Goal: Task Accomplishment & Management: Manage account settings

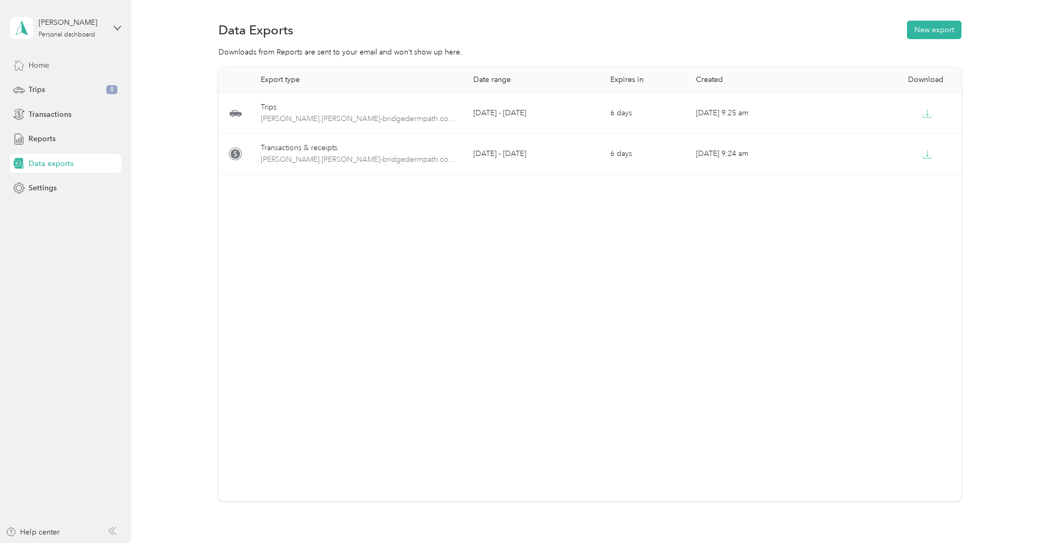
click at [43, 62] on span "Home" at bounding box center [39, 65] width 21 height 11
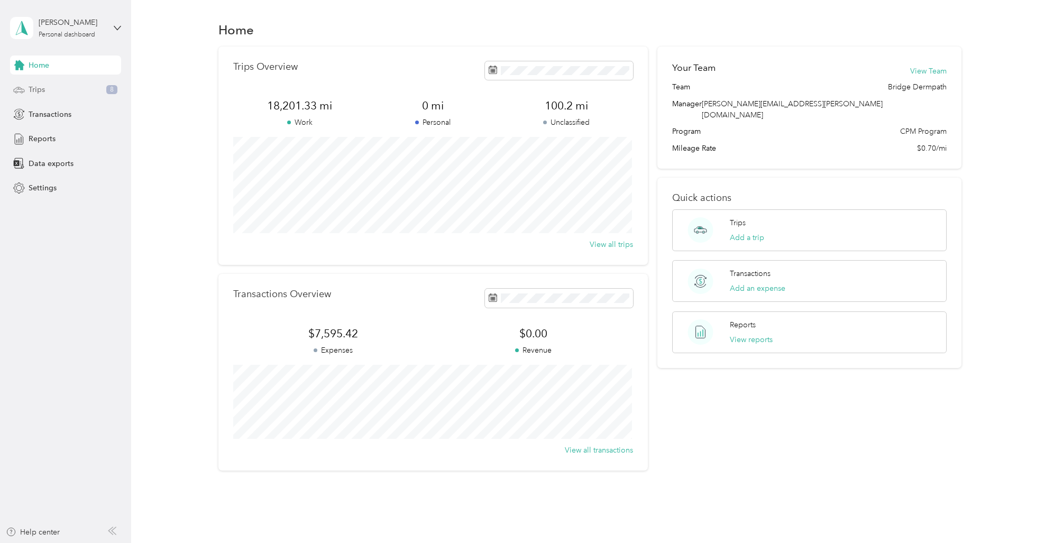
click at [35, 88] on span "Trips" at bounding box center [37, 89] width 16 height 11
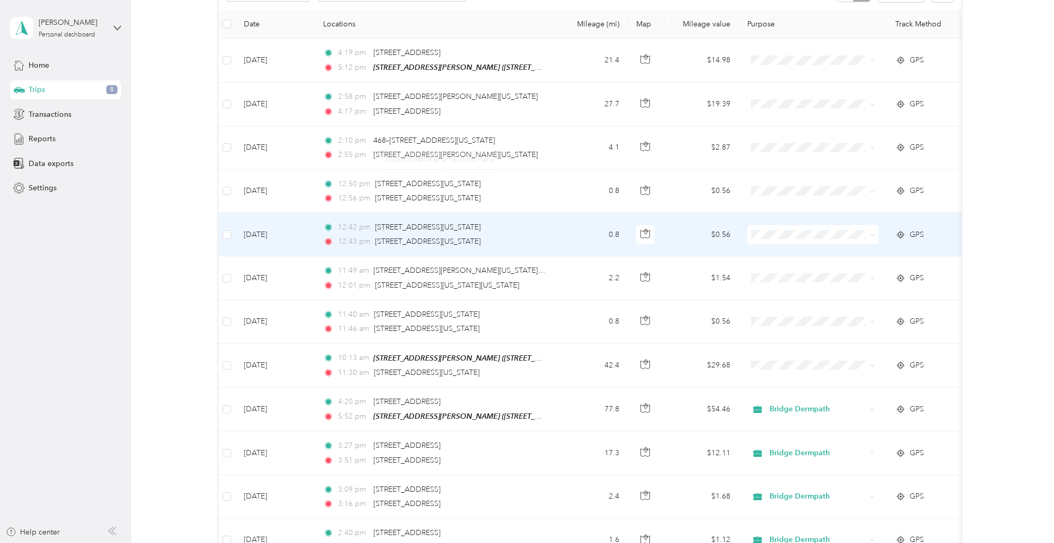
scroll to position [216, 0]
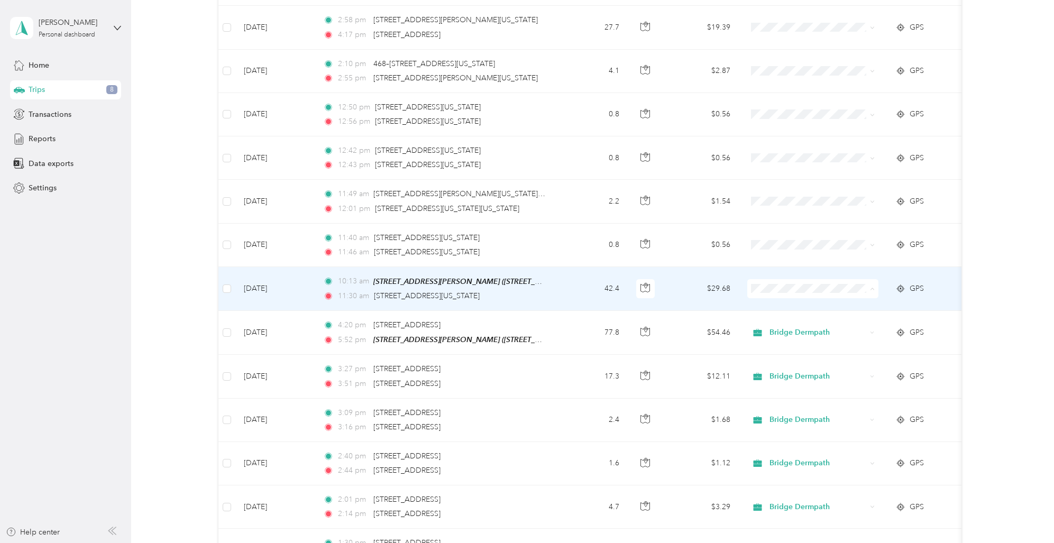
click at [790, 306] on span "Bridge Dermpath" at bounding box center [822, 307] width 98 height 11
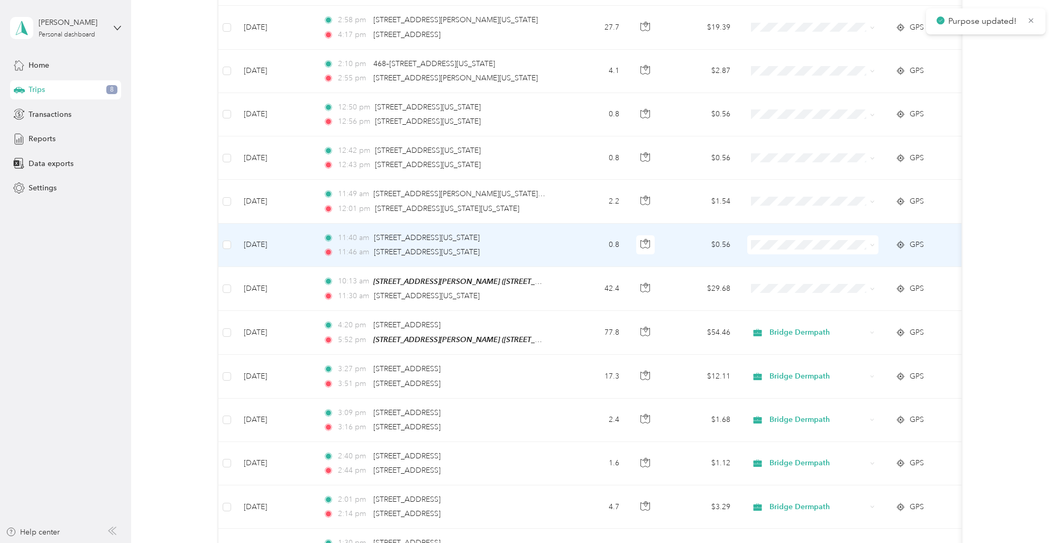
click at [794, 264] on span "Bridge Dermpath" at bounding box center [822, 263] width 98 height 11
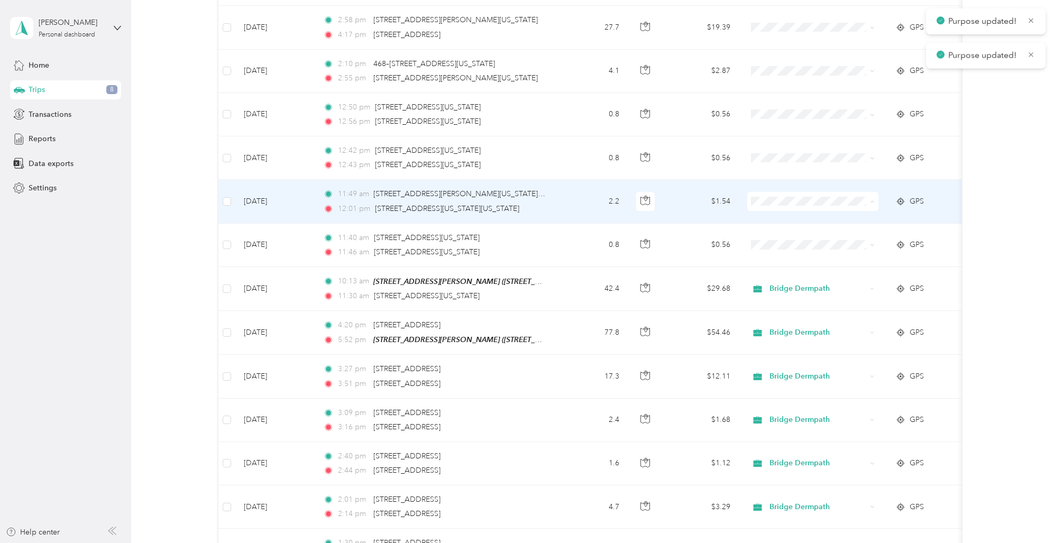
click at [785, 216] on span "Bridge Dermpath" at bounding box center [822, 220] width 98 height 11
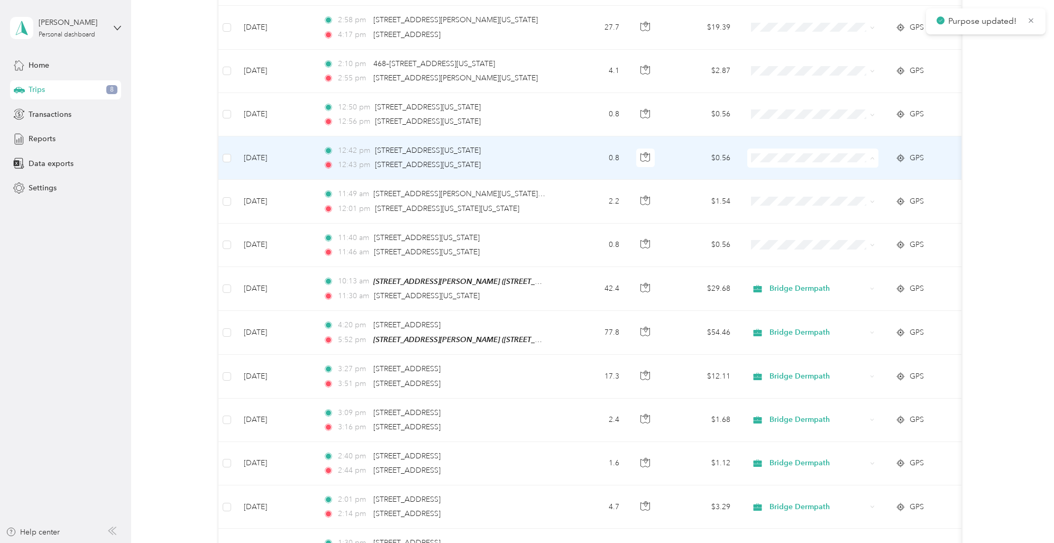
click at [795, 176] on span "Bridge Dermpath" at bounding box center [822, 177] width 98 height 11
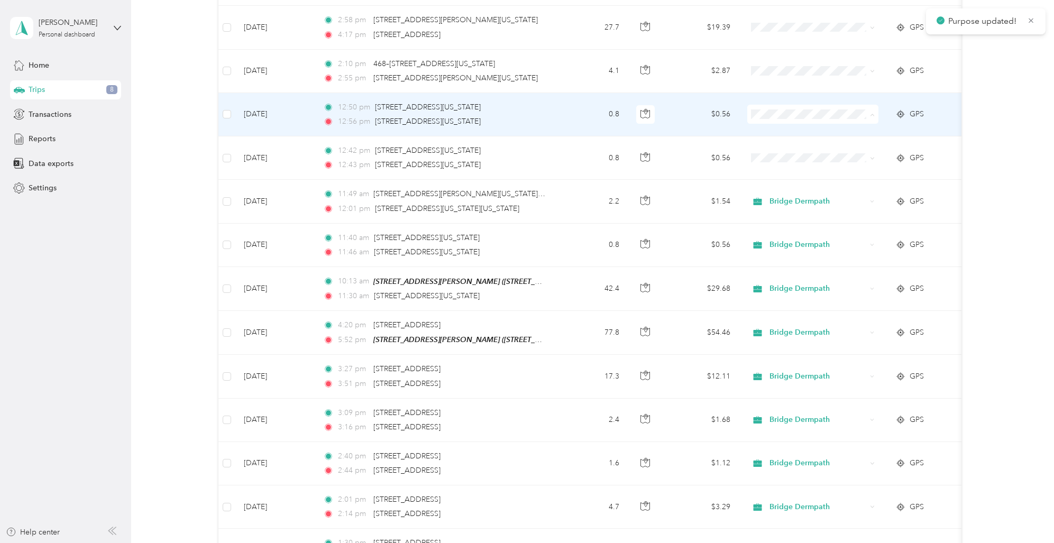
click at [805, 132] on span "Bridge Dermpath" at bounding box center [822, 133] width 98 height 11
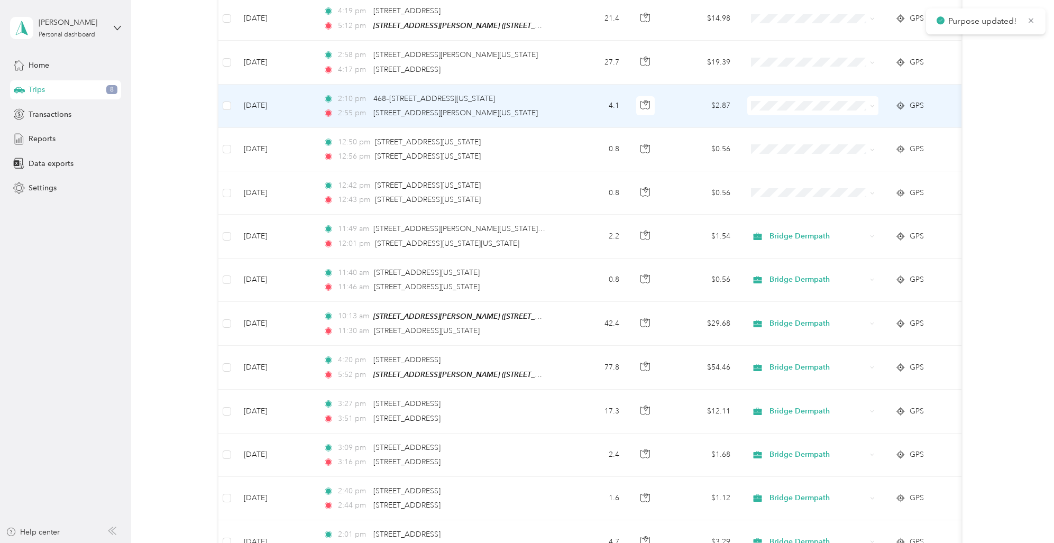
scroll to position [133, 0]
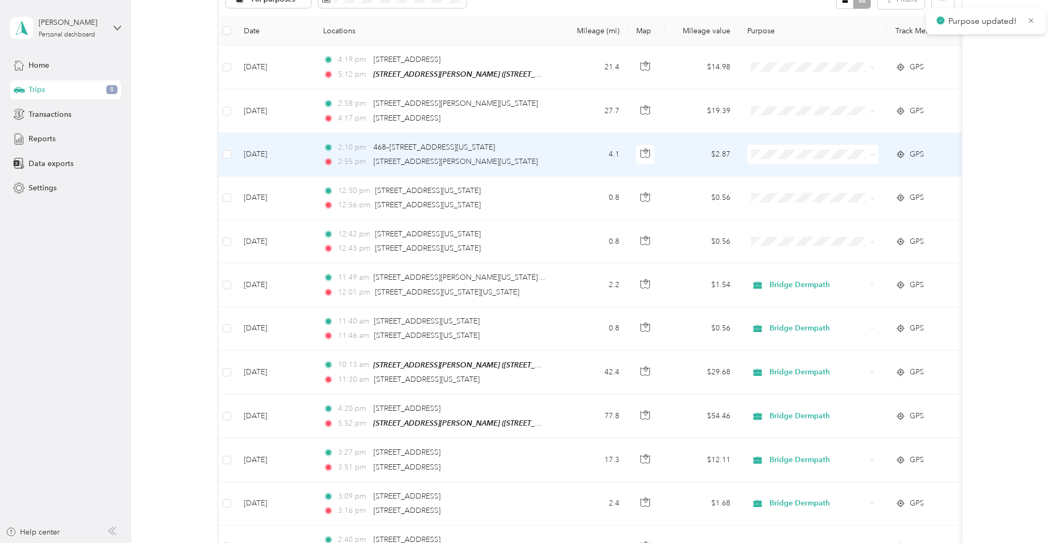
click at [799, 173] on span "Bridge Dermpath" at bounding box center [822, 173] width 98 height 11
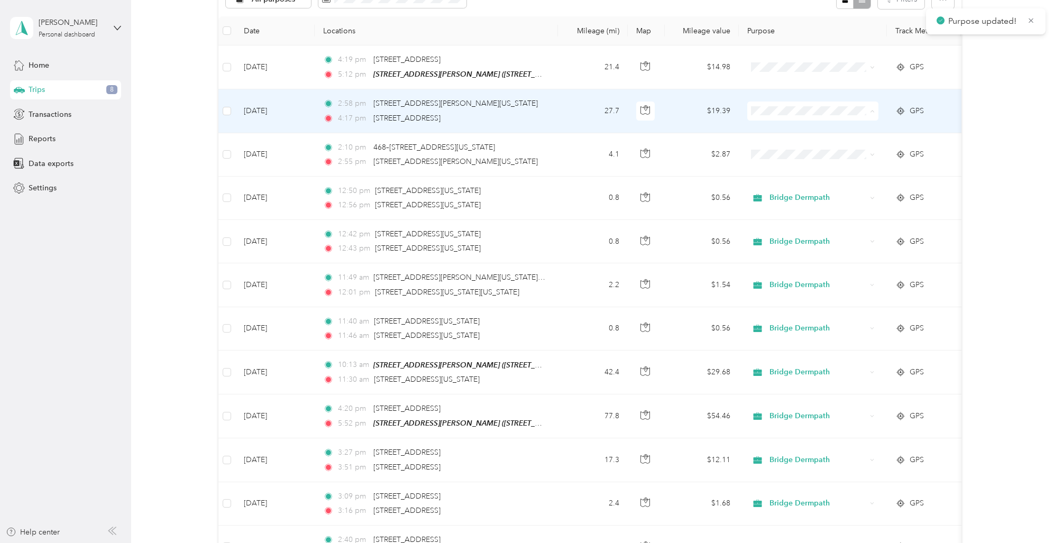
click at [796, 125] on span "Bridge Dermpath" at bounding box center [822, 130] width 98 height 11
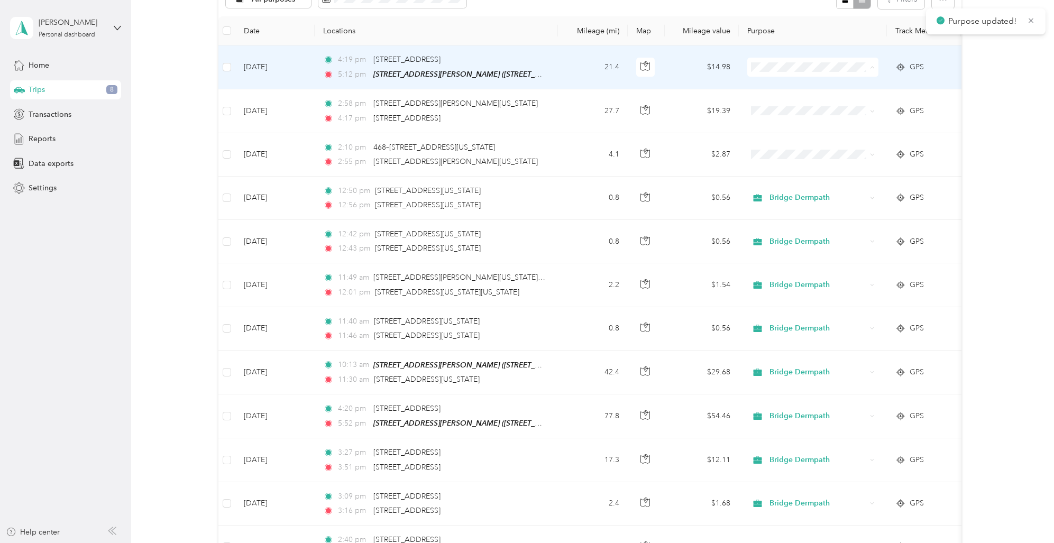
click at [802, 88] on span "Bridge Dermpath" at bounding box center [822, 86] width 98 height 11
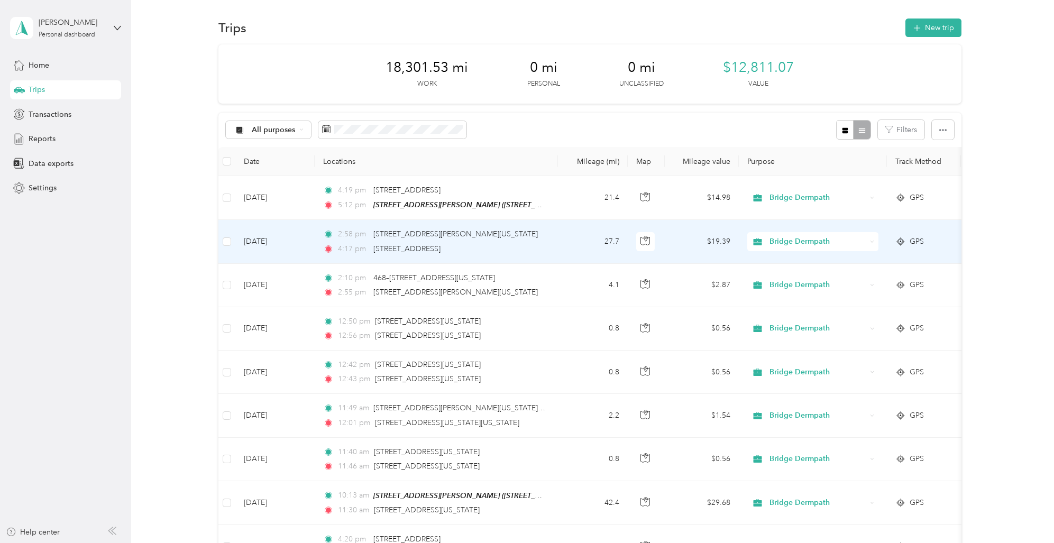
scroll to position [0, 0]
